Goal: Task Accomplishment & Management: Manage account settings

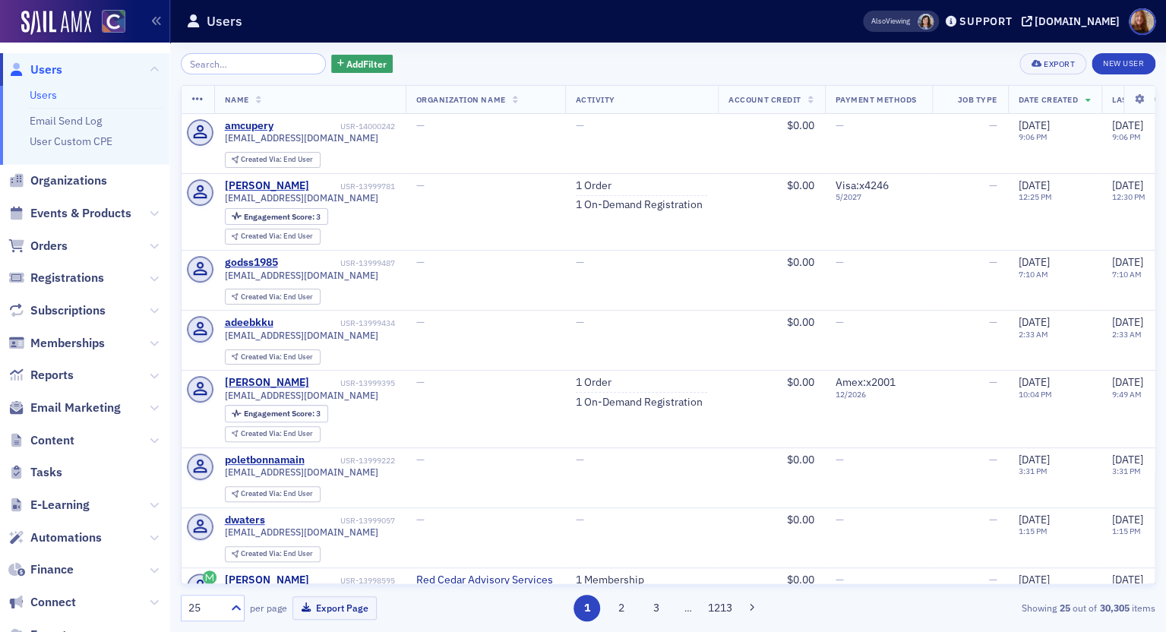
click at [36, 87] on ul "Users Email Send Log User Custom CPE" at bounding box center [84, 125] width 169 height 79
click at [49, 94] on link "Users" at bounding box center [43, 95] width 27 height 14
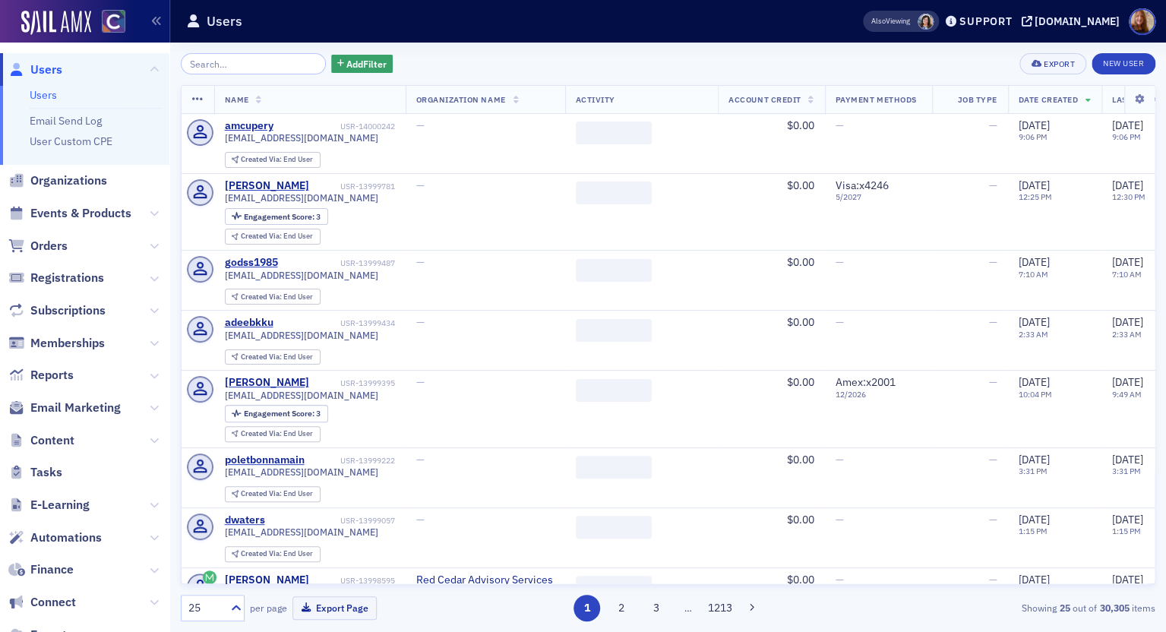
click at [213, 68] on input "search" at bounding box center [253, 63] width 145 height 21
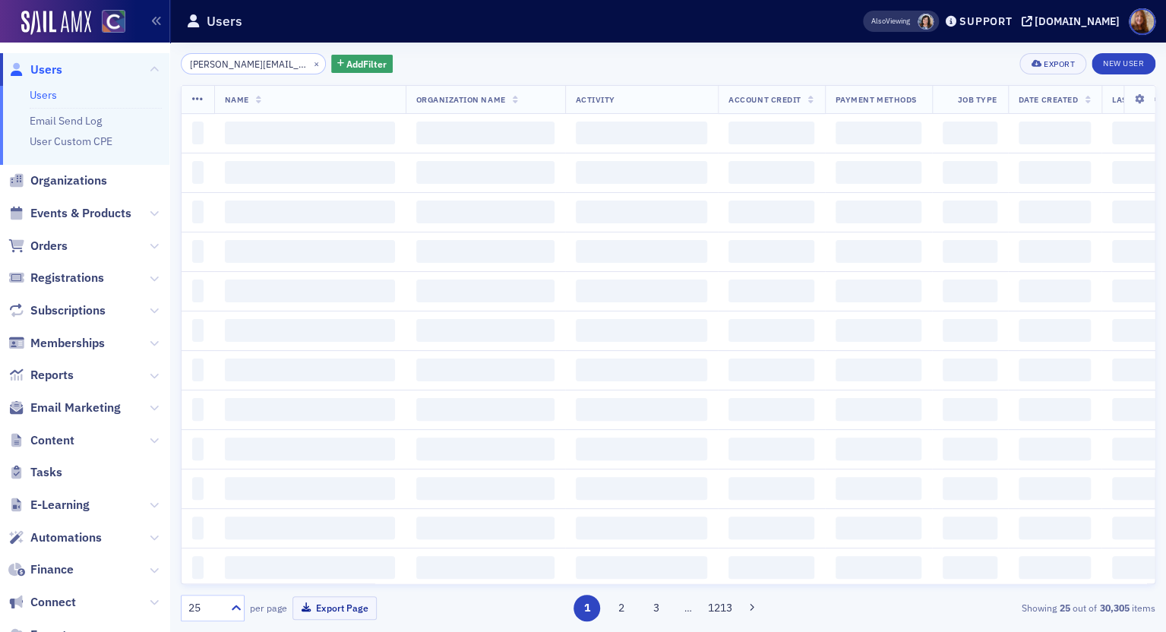
scroll to position [0, 31]
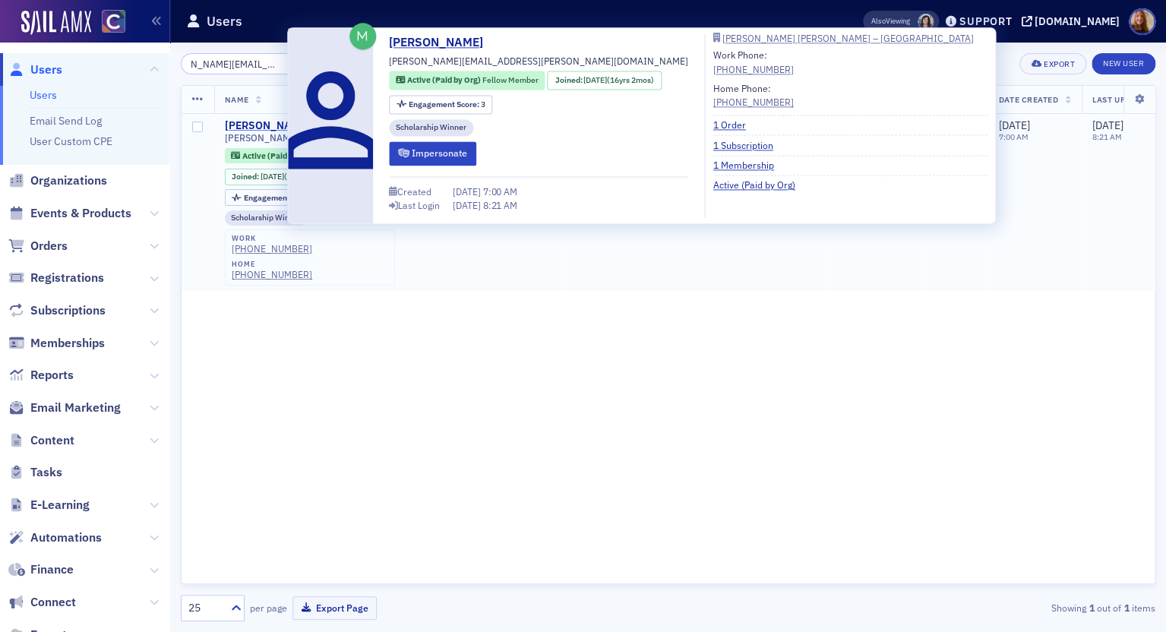
type input "[PERSON_NAME][EMAIL_ADDRESS][PERSON_NAME][DOMAIN_NAME]"
click at [264, 124] on div "[PERSON_NAME]" at bounding box center [267, 126] width 84 height 14
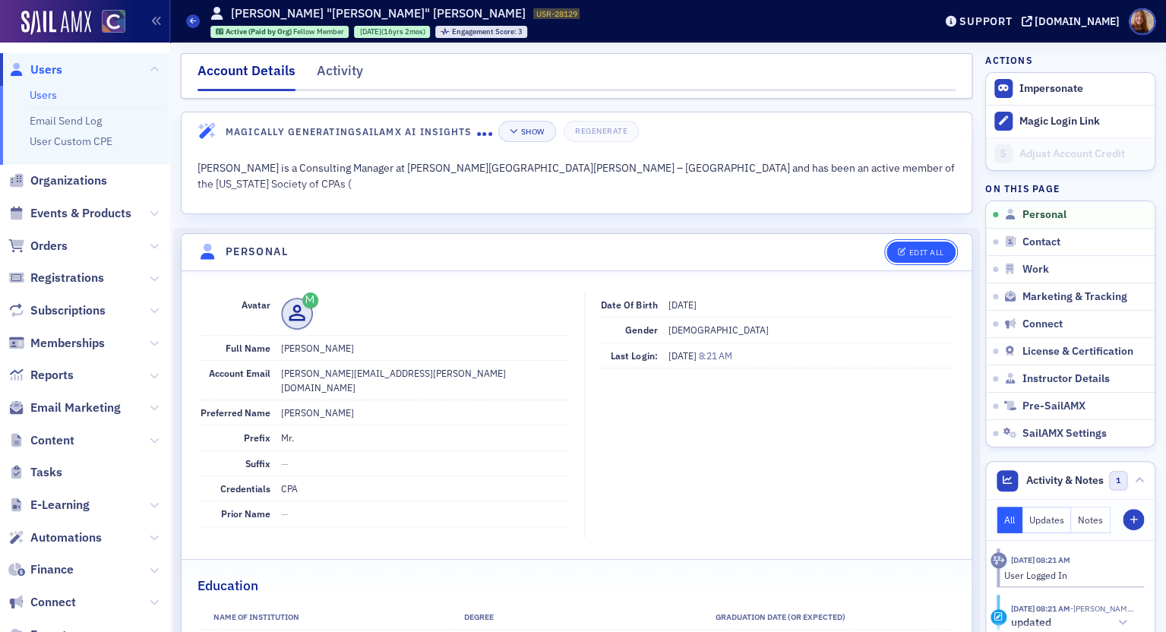
click at [931, 253] on div "Edit All" at bounding box center [926, 252] width 35 height 8
select select "US"
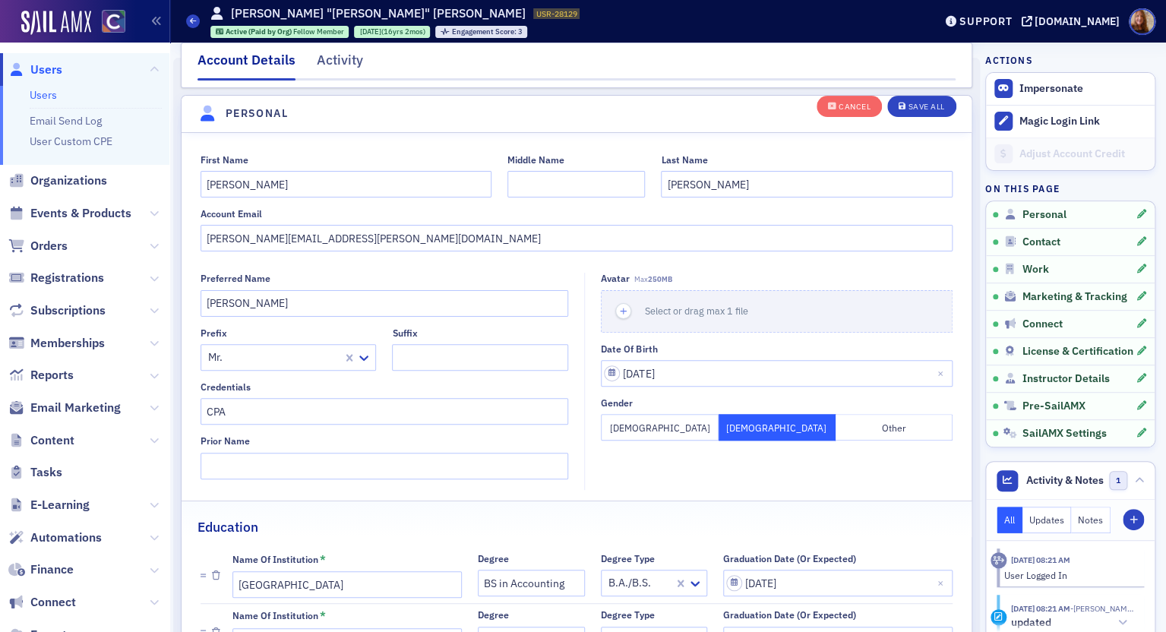
scroll to position [176, 0]
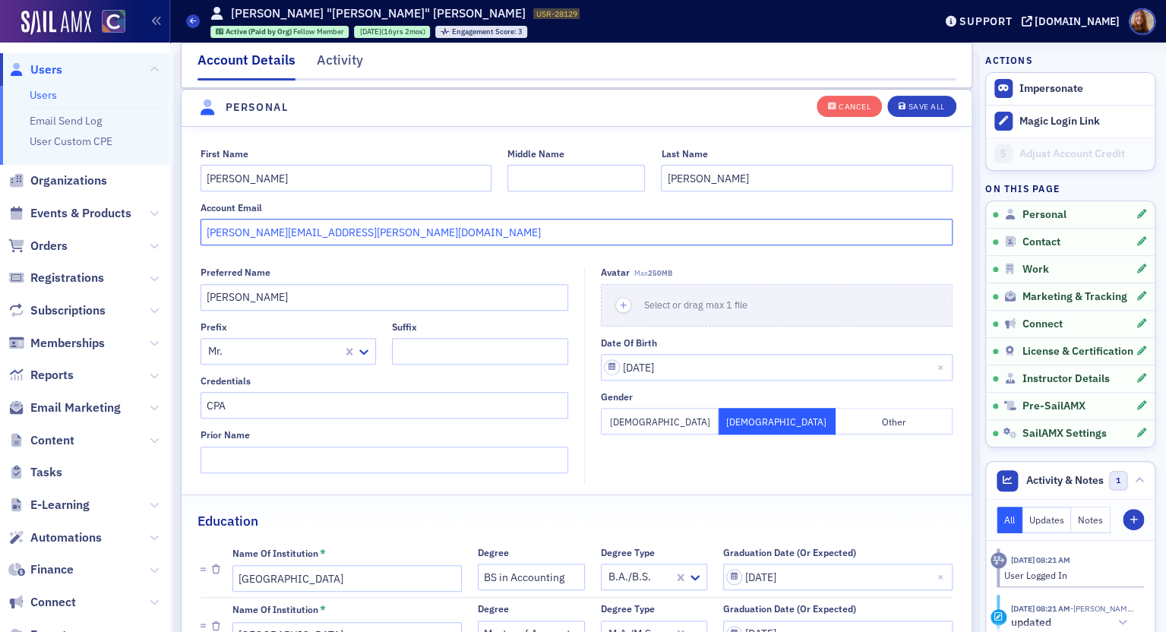
click at [401, 219] on input "[PERSON_NAME][EMAIL_ADDRESS][PERSON_NAME][DOMAIN_NAME]" at bounding box center [577, 232] width 753 height 27
click at [403, 226] on input "[PERSON_NAME][EMAIL_ADDRESS][PERSON_NAME][DOMAIN_NAME]" at bounding box center [577, 232] width 753 height 27
paste input "[EMAIL_ADDRESS][DOMAIN_NAME]"
drag, startPoint x: 504, startPoint y: 235, endPoint x: 172, endPoint y: 223, distance: 332.2
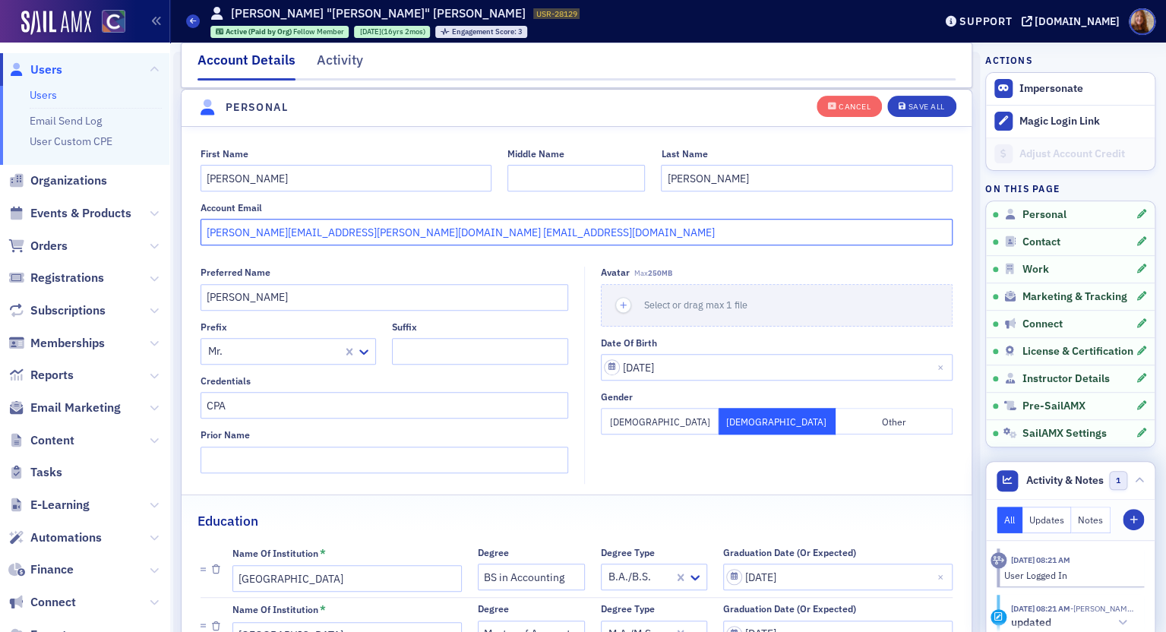
type input "[PERSON_NAME][EMAIL_ADDRESS][PERSON_NAME][DOMAIN_NAME] [EMAIL_ADDRESS][DOMAIN_N…"
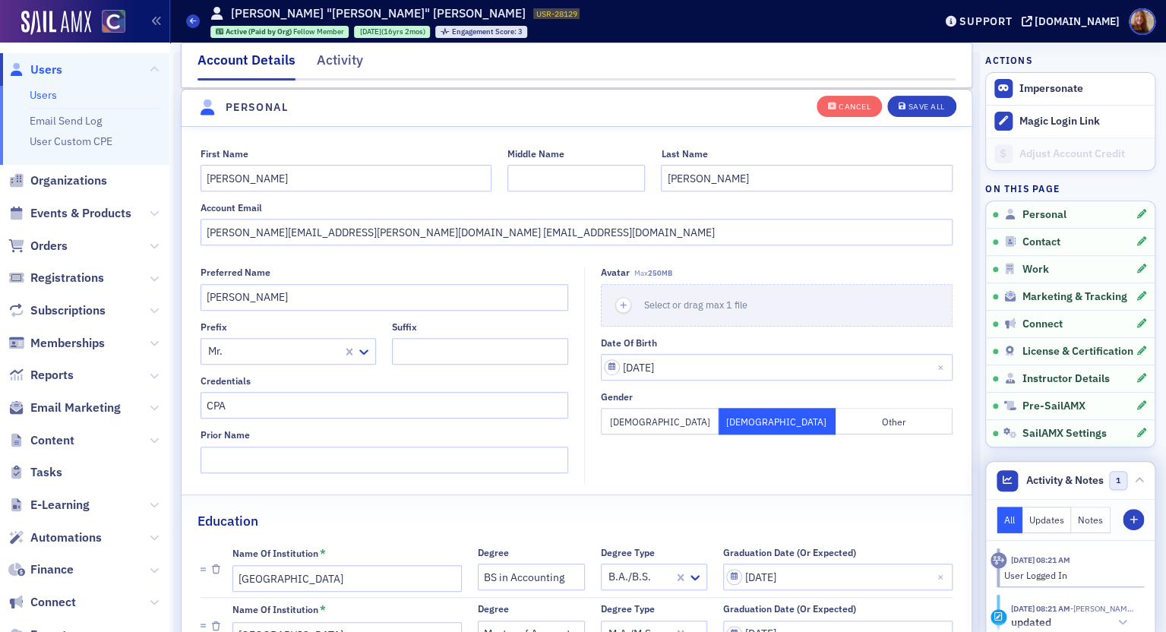
click at [1085, 520] on button "Notes" at bounding box center [1091, 520] width 40 height 27
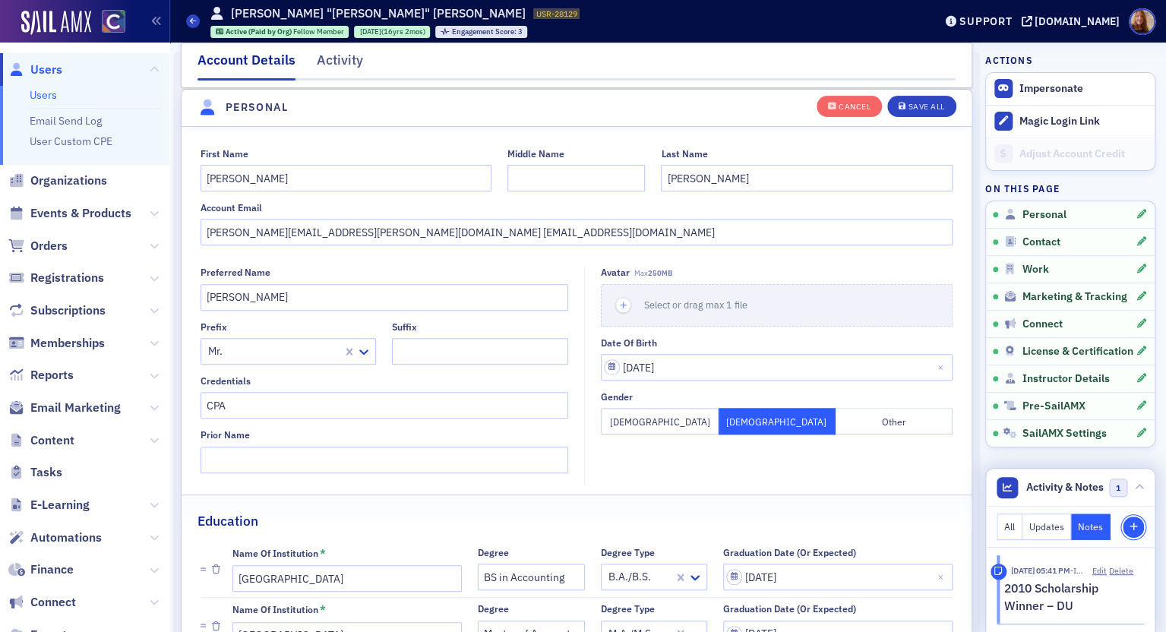
click at [1126, 520] on button "Staff Note" at bounding box center [1133, 527] width 21 height 21
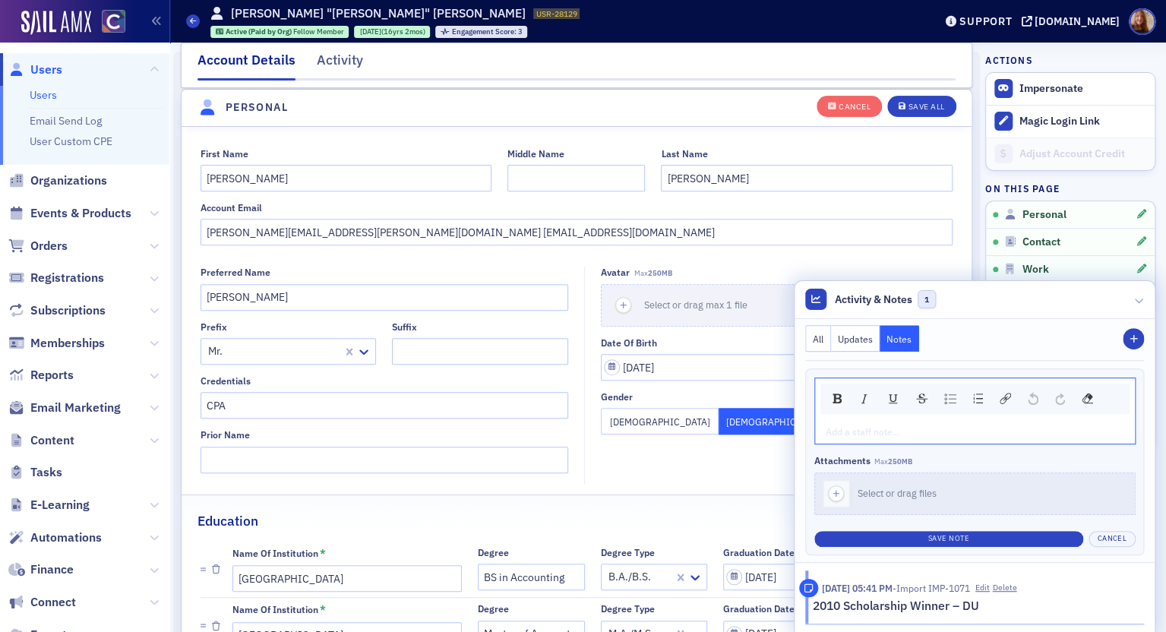
click at [895, 429] on div "rdw-editor" at bounding box center [976, 432] width 298 height 14
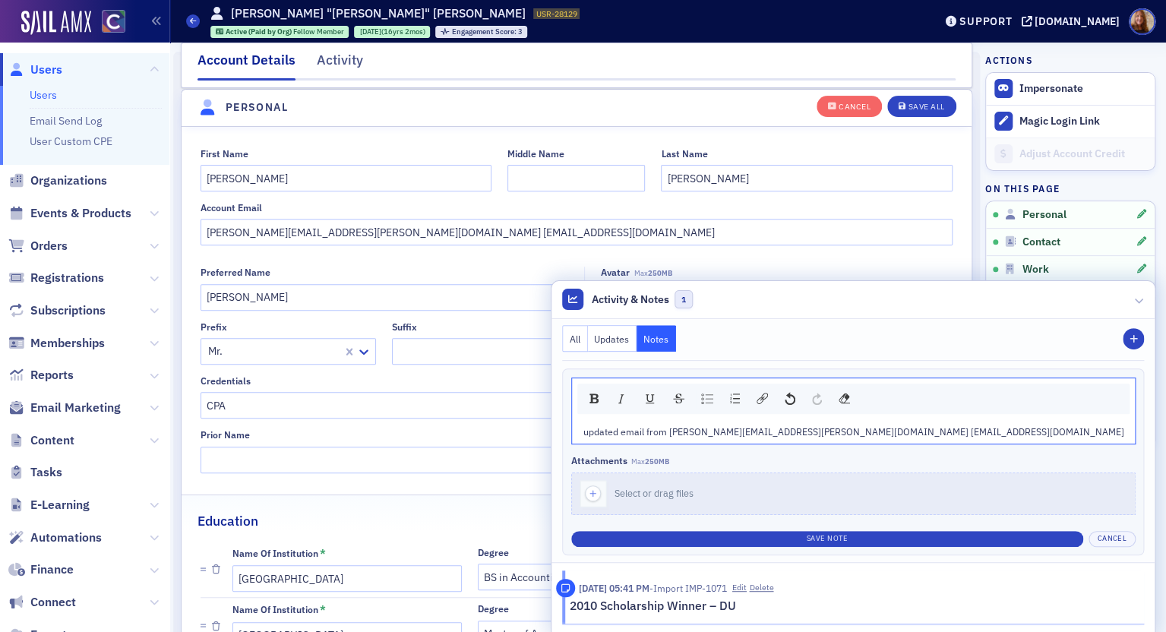
click at [1012, 435] on span "updated email from [PERSON_NAME][EMAIL_ADDRESS][PERSON_NAME][DOMAIN_NAME] [EMAI…" at bounding box center [853, 431] width 541 height 12
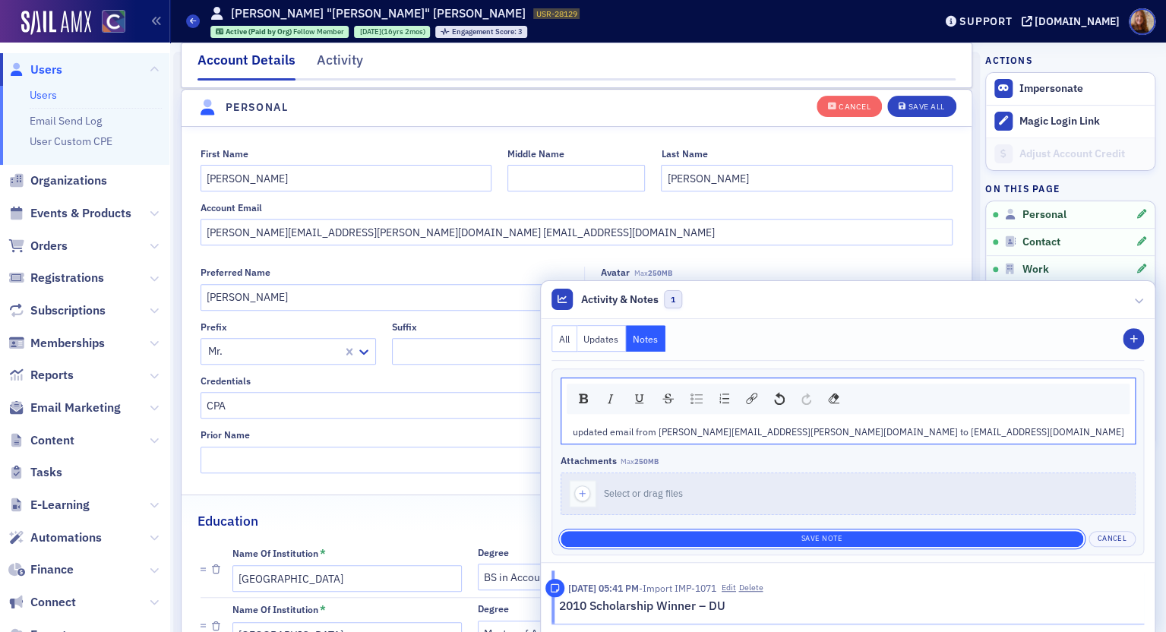
click at [898, 543] on button "Save Note" at bounding box center [822, 539] width 523 height 16
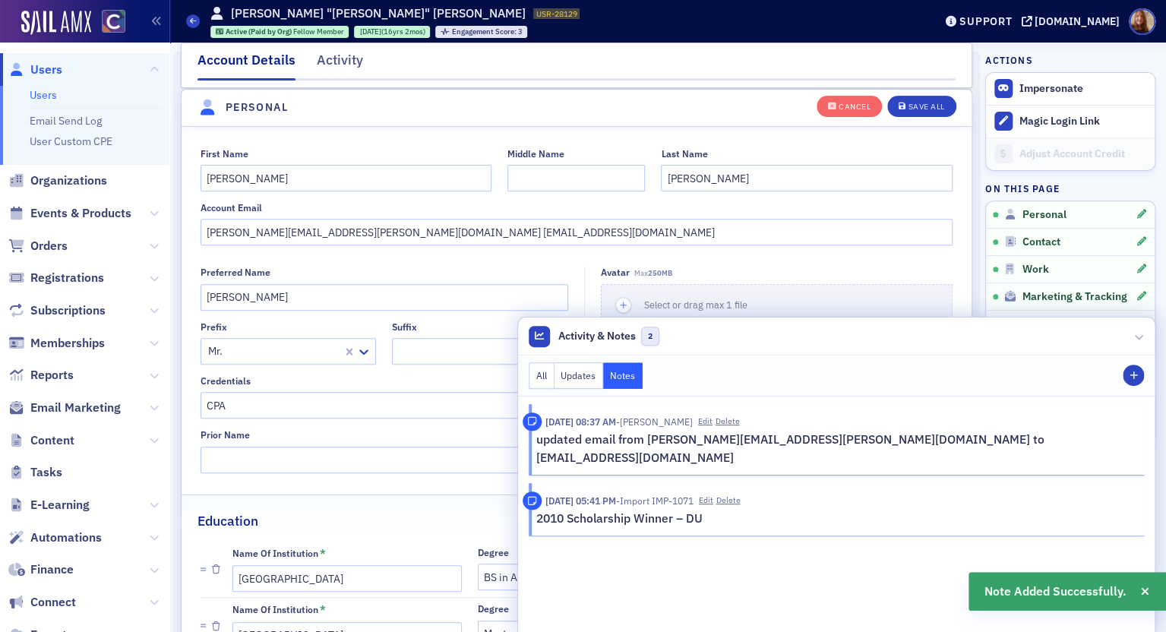
click at [223, 258] on div "First Name [PERSON_NAME] Middle Name Last Name [PERSON_NAME] Account Email [PER…" at bounding box center [577, 447] width 790 height 641
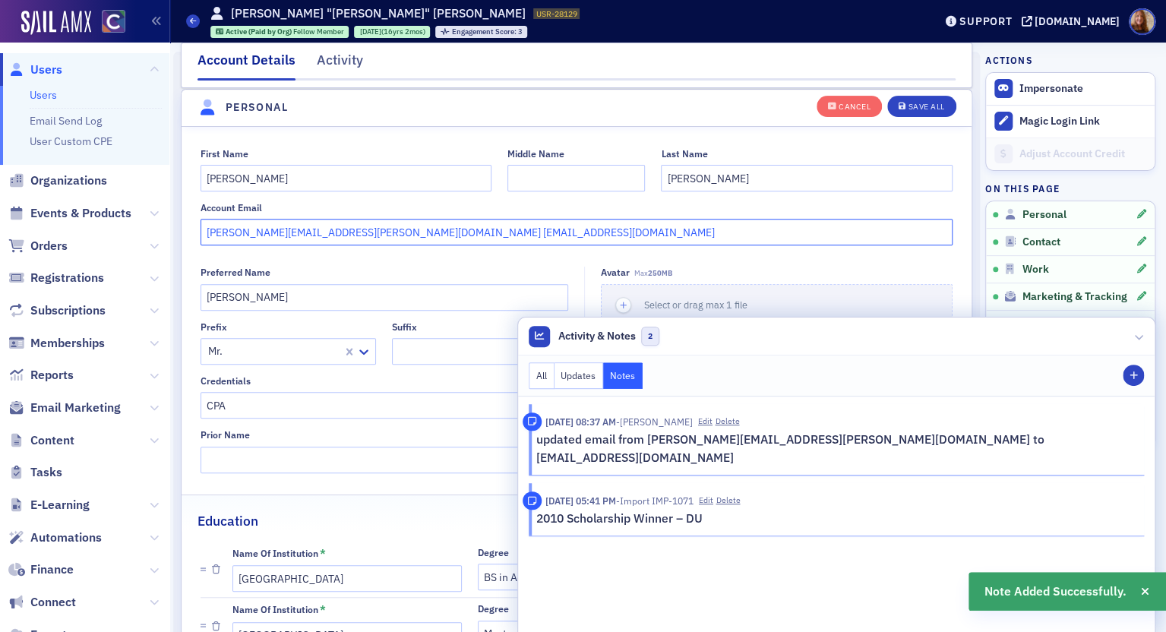
drag, startPoint x: 356, startPoint y: 229, endPoint x: 139, endPoint y: 229, distance: 217.3
click at [138, 226] on div "Users Users Email Send Log User Custom CPE Organizations Events & Products Orde…" at bounding box center [583, 316] width 1166 height 632
click at [293, 230] on input "[EMAIL_ADDRESS][DOMAIN_NAME]" at bounding box center [577, 232] width 753 height 27
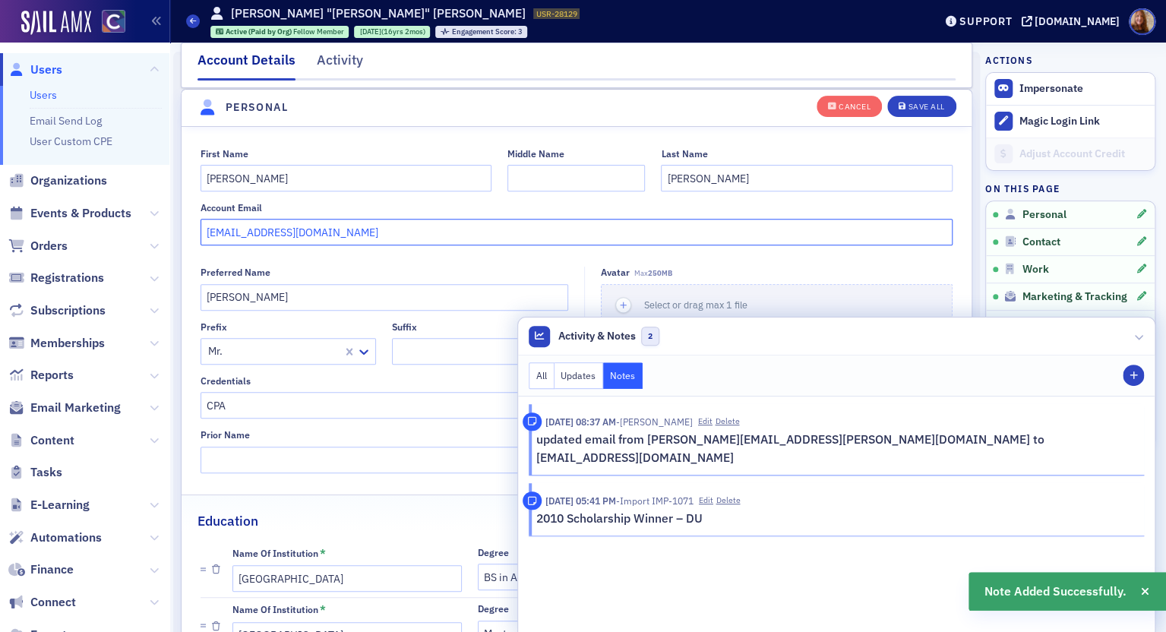
click at [293, 230] on input "[EMAIL_ADDRESS][DOMAIN_NAME]" at bounding box center [577, 232] width 753 height 27
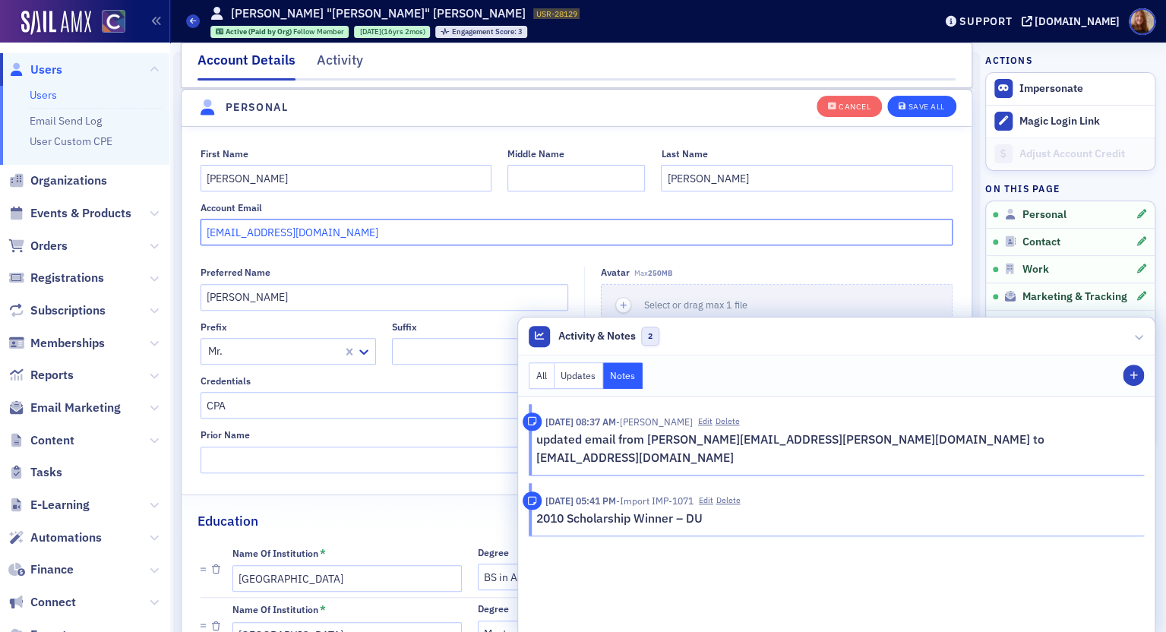
type input "[EMAIL_ADDRESS][DOMAIN_NAME]"
drag, startPoint x: 909, startPoint y: 114, endPoint x: 843, endPoint y: 109, distance: 66.3
click at [909, 113] on button "Save All" at bounding box center [921, 105] width 68 height 21
